Goal: Task Accomplishment & Management: Manage account settings

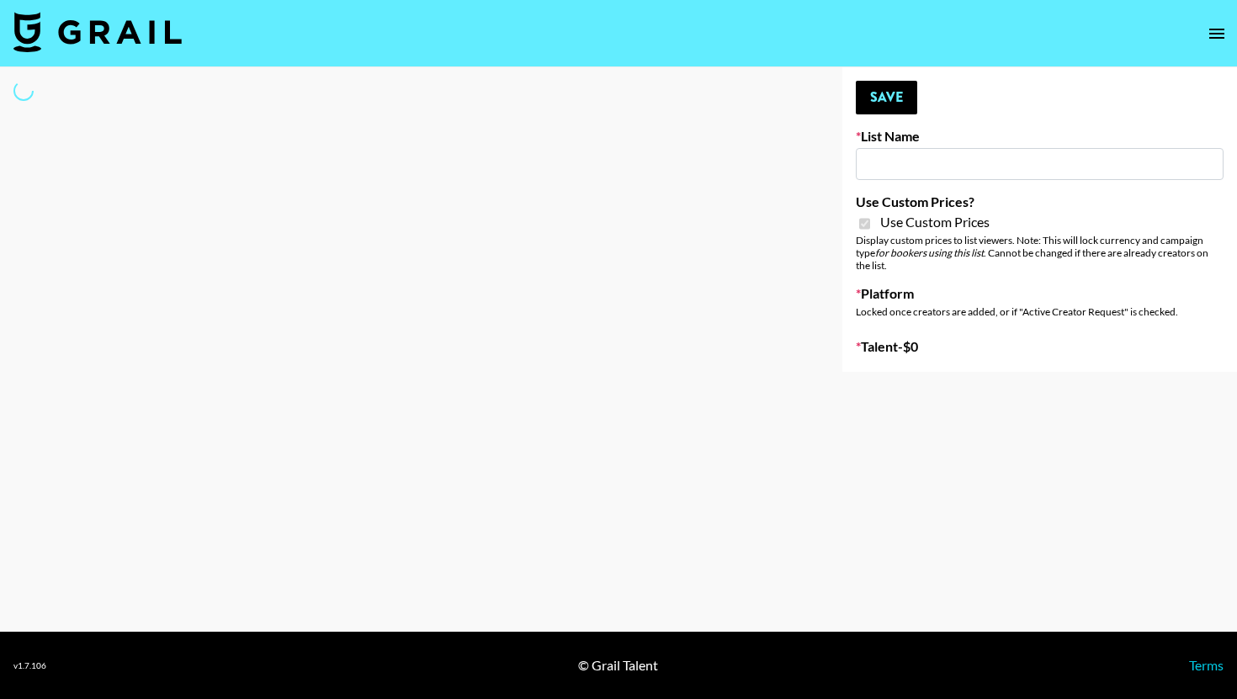
type input "ZENOWELL AI"
checkbox input "true"
select select "Brand"
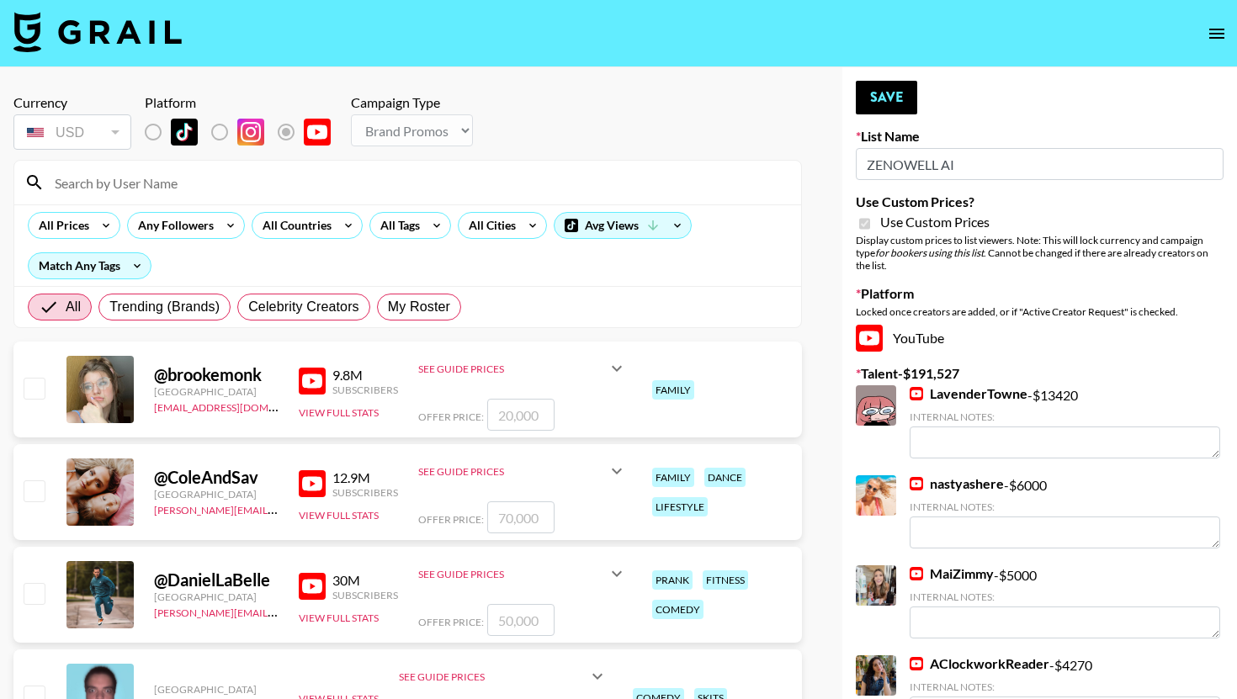
click at [201, 176] on input at bounding box center [418, 182] width 747 height 27
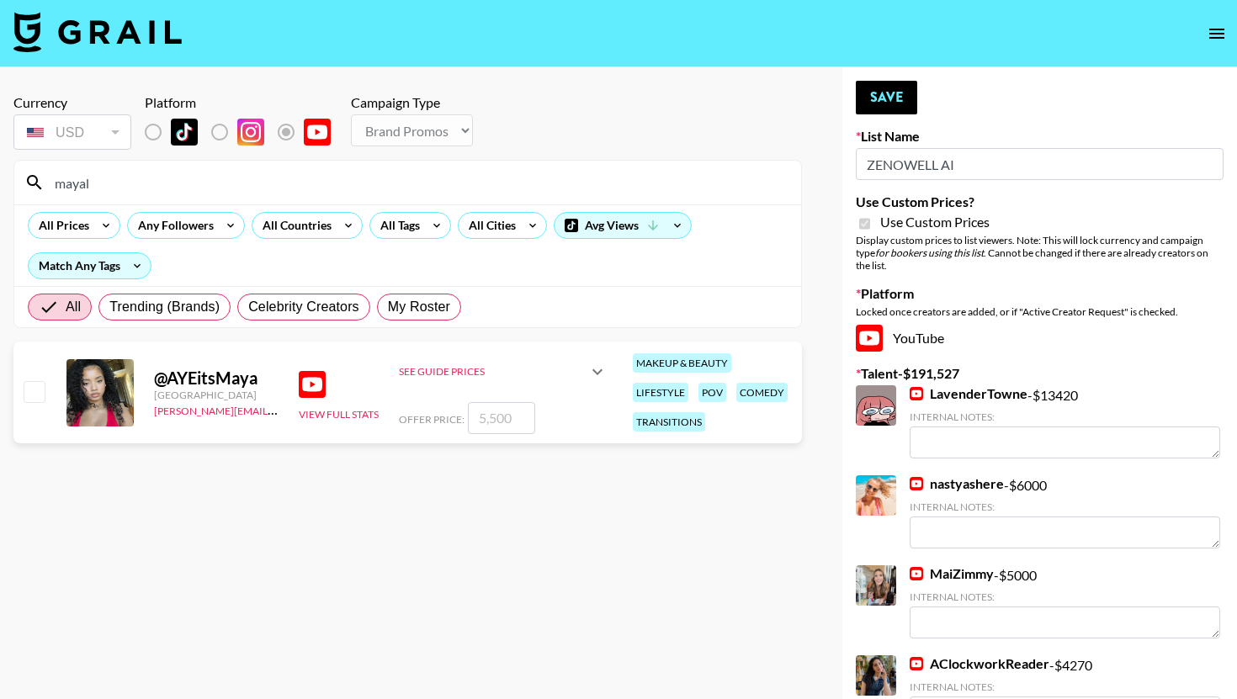
type input "mayal"
click at [500, 423] on input "number" at bounding box center [501, 418] width 67 height 32
type input "6"
checkbox input "true"
type input "6000"
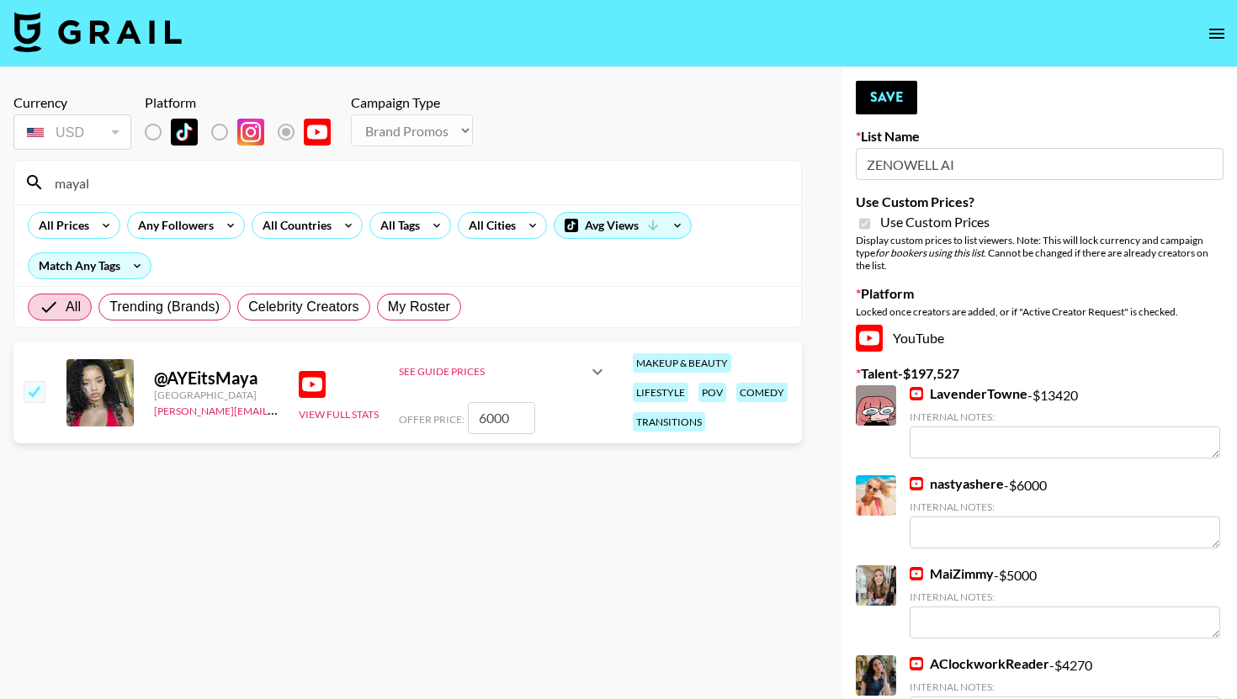
click at [97, 199] on div "mayal" at bounding box center [407, 183] width 787 height 44
click at [98, 194] on input "mayal" at bounding box center [418, 182] width 747 height 27
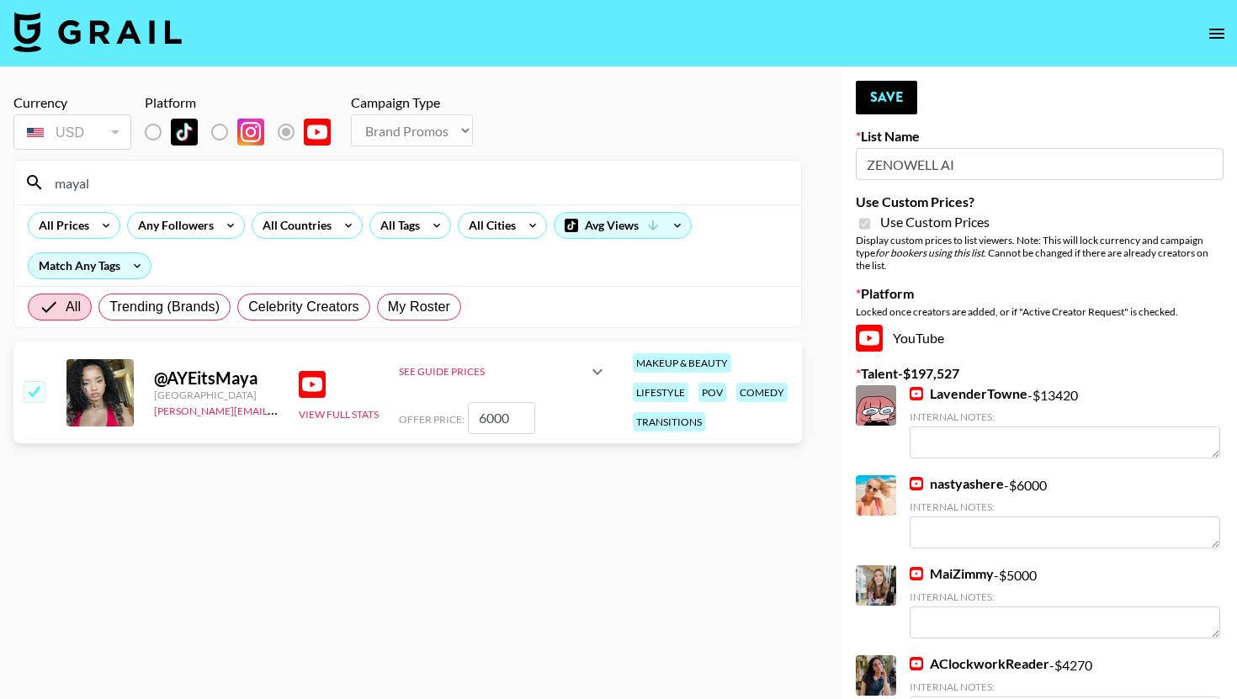
click at [98, 194] on input "mayal" at bounding box center [418, 182] width 747 height 27
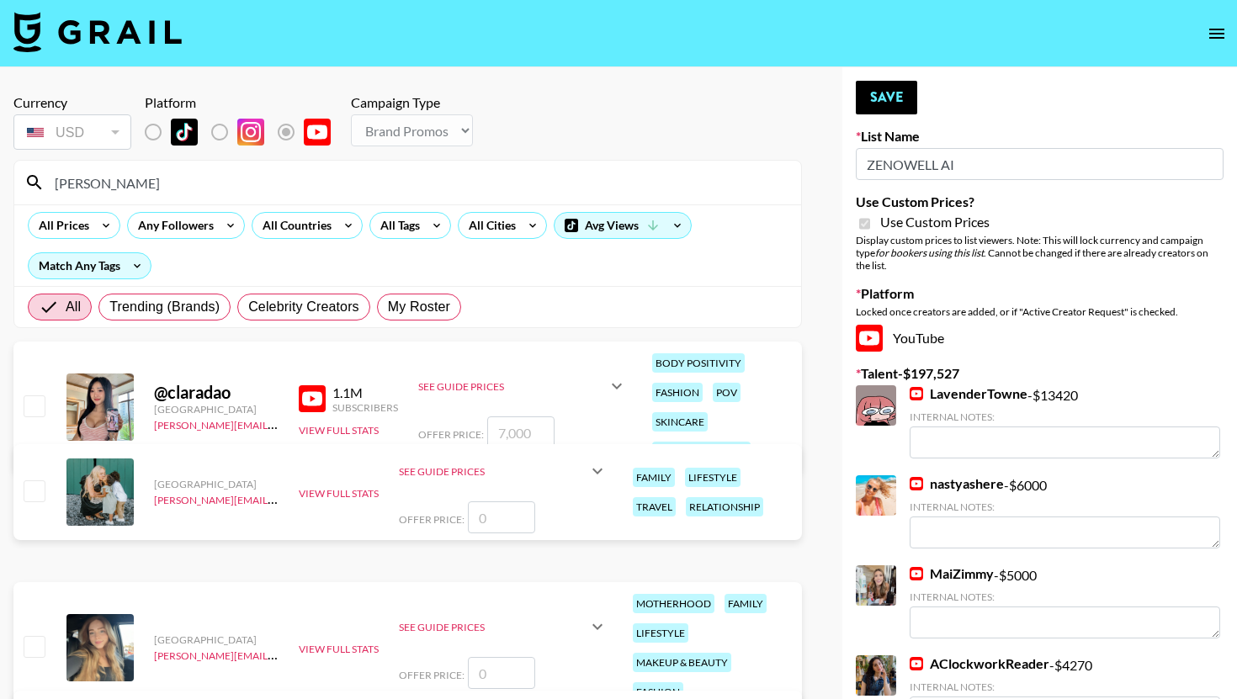
type input "[PERSON_NAME]"
click at [534, 439] on input "number" at bounding box center [520, 433] width 67 height 32
type input "8"
checkbox input "true"
type input "8000"
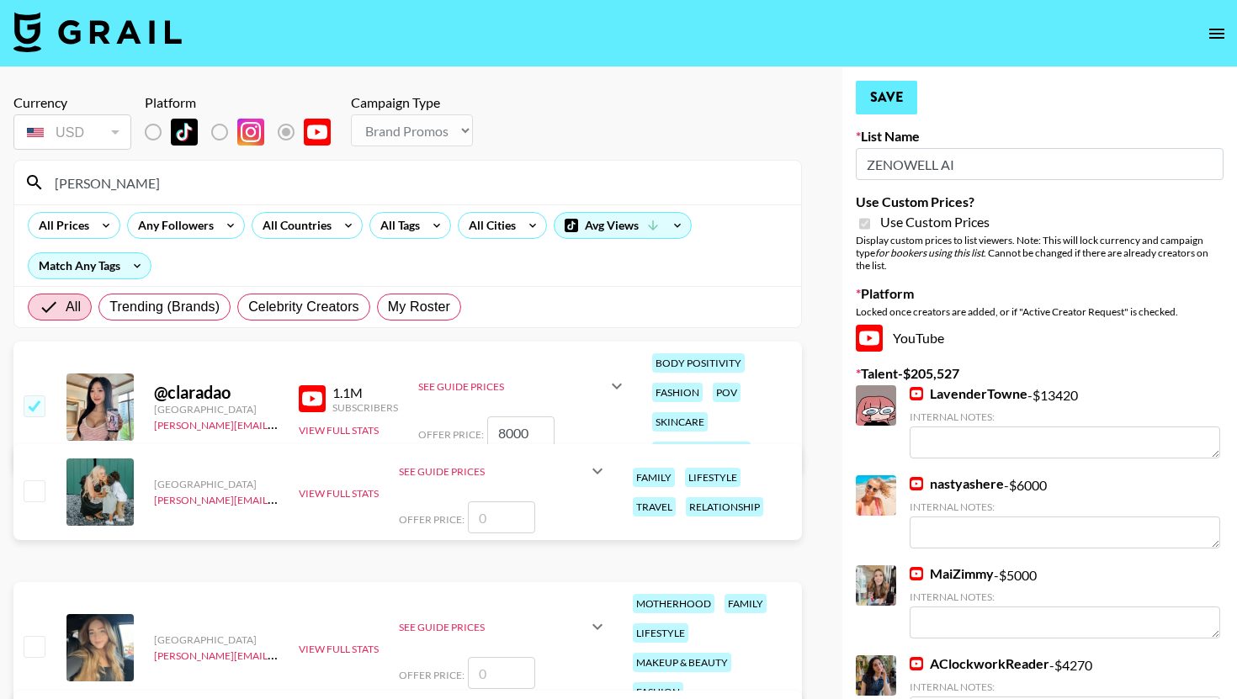
click at [873, 62] on nav at bounding box center [618, 33] width 1237 height 67
click at [873, 105] on button "Save" at bounding box center [886, 98] width 61 height 34
